Goal: Information Seeking & Learning: Learn about a topic

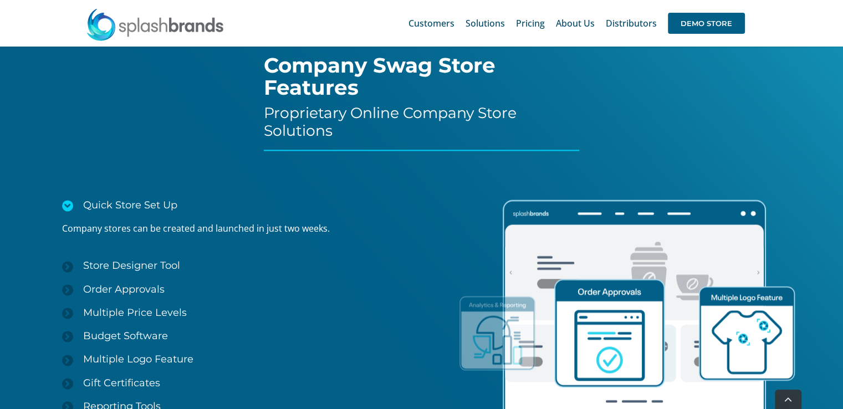
scroll to position [1664, 0]
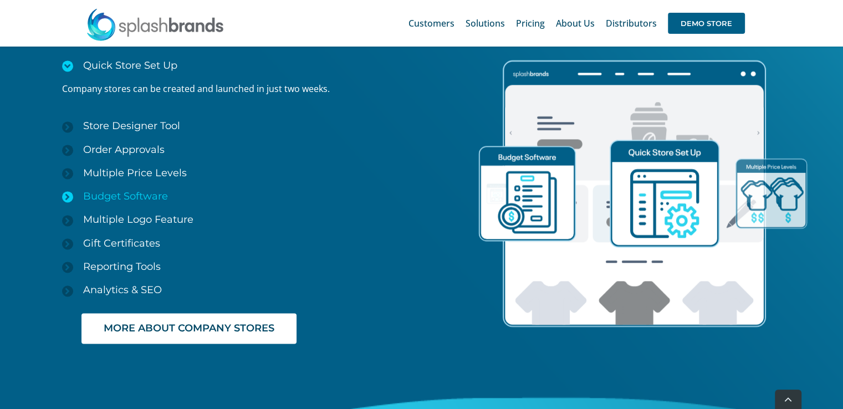
click at [144, 194] on span "Budget Software" at bounding box center [125, 196] width 85 height 12
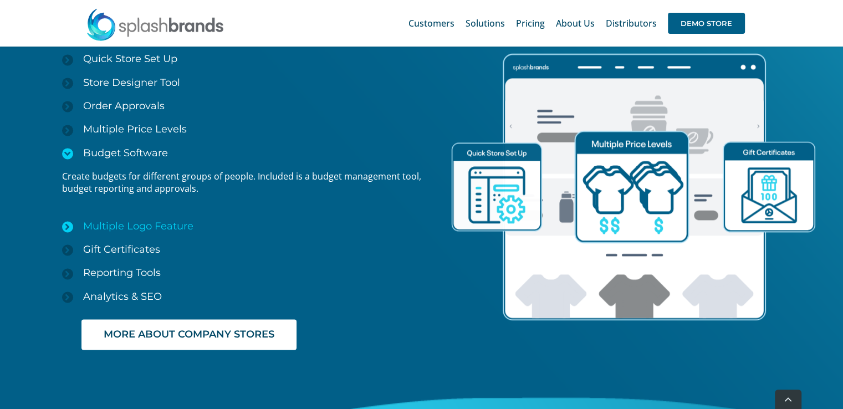
click at [142, 220] on span "Multiple Logo Feature" at bounding box center [138, 226] width 110 height 12
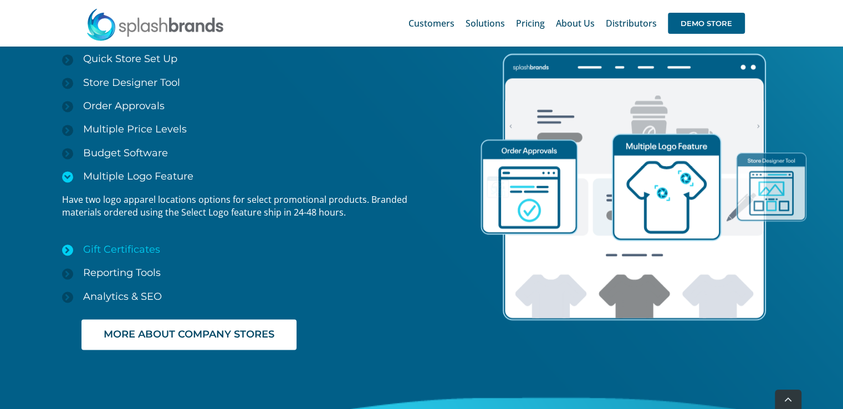
click at [120, 247] on span "Gift Certificates" at bounding box center [121, 249] width 77 height 12
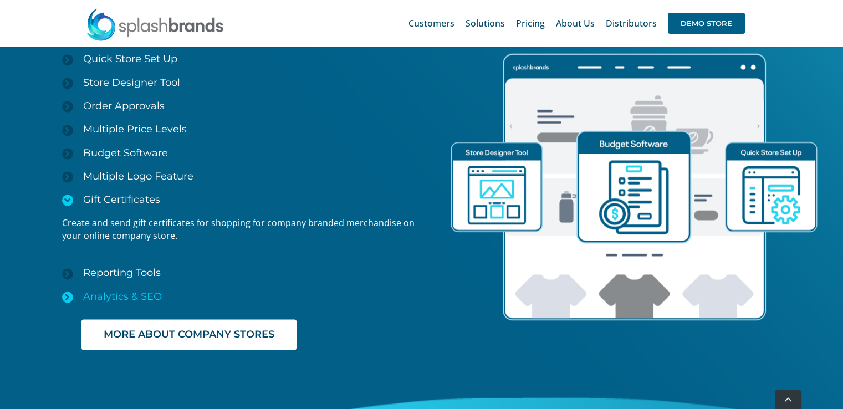
click at [122, 295] on span "Analytics & SEO" at bounding box center [122, 297] width 79 height 12
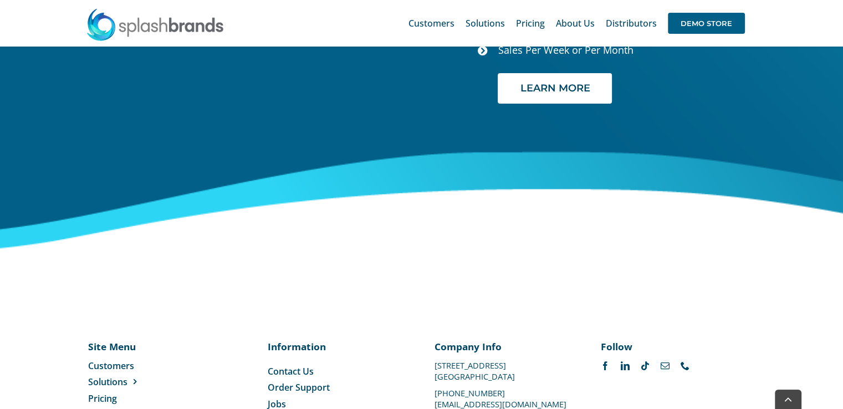
scroll to position [4634, 0]
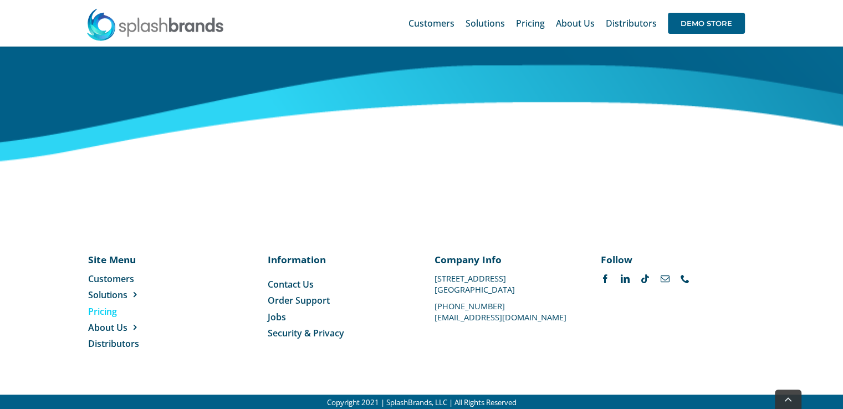
click at [103, 311] on span "Pricing" at bounding box center [102, 312] width 29 height 12
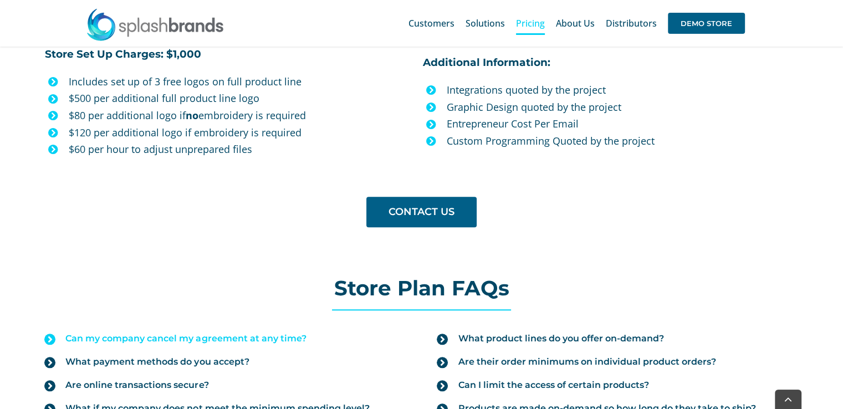
scroll to position [1109, 0]
